Goal: Communication & Community: Answer question/provide support

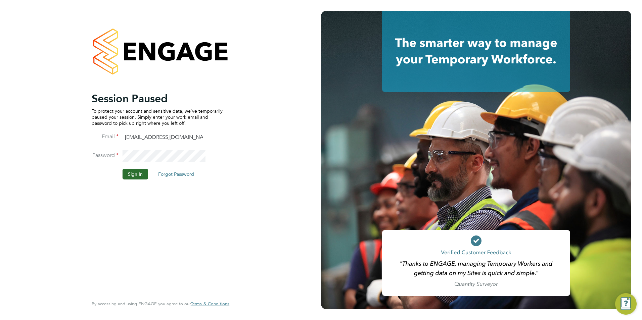
click at [139, 171] on button "Sign In" at bounding box center [135, 174] width 26 height 11
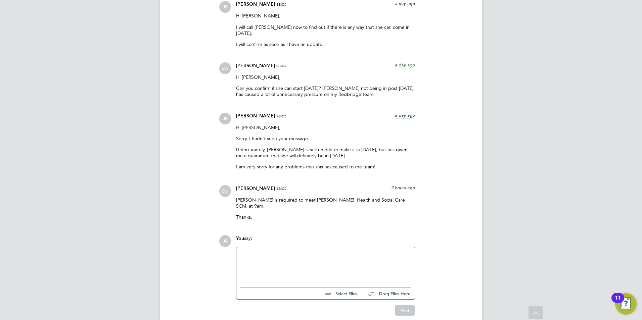
click at [285, 251] on div at bounding box center [325, 265] width 170 height 29
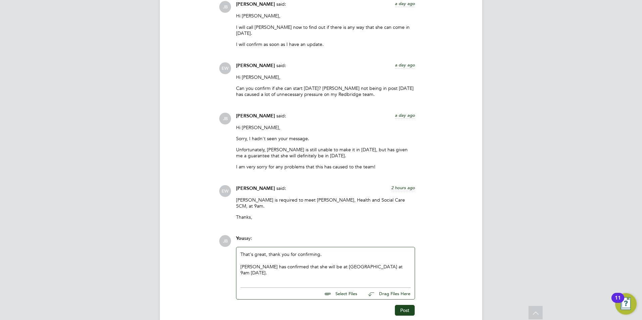
click at [307, 251] on div "That's great, thank you for confirming. Nadia has confirmed that she will be at…" at bounding box center [325, 265] width 170 height 29
click at [407, 305] on button "Post" at bounding box center [405, 310] width 20 height 11
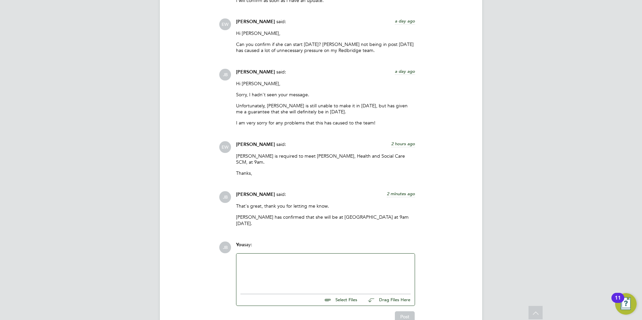
drag, startPoint x: 237, startPoint y: 125, endPoint x: 263, endPoint y: 135, distance: 28.1
click at [265, 153] on p "Nadia is required to meet Leanne Charley Francis, Health and Social Care SCM, a…" at bounding box center [325, 159] width 179 height 12
drag, startPoint x: 263, startPoint y: 135, endPoint x: 244, endPoint y: 128, distance: 20.4
copy p "Nadia is required to meet Leanne Charley Francis, Health and Social Care SCM, a…"
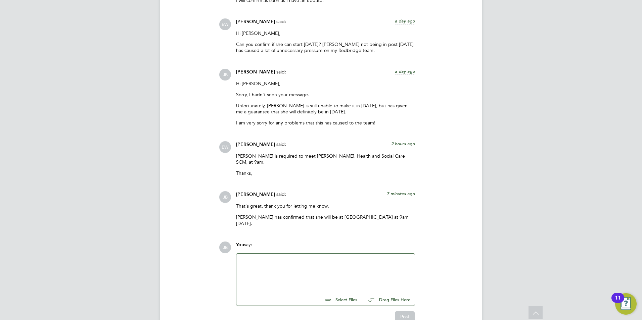
scroll to position [11, 133]
